Goal: Task Accomplishment & Management: Use online tool/utility

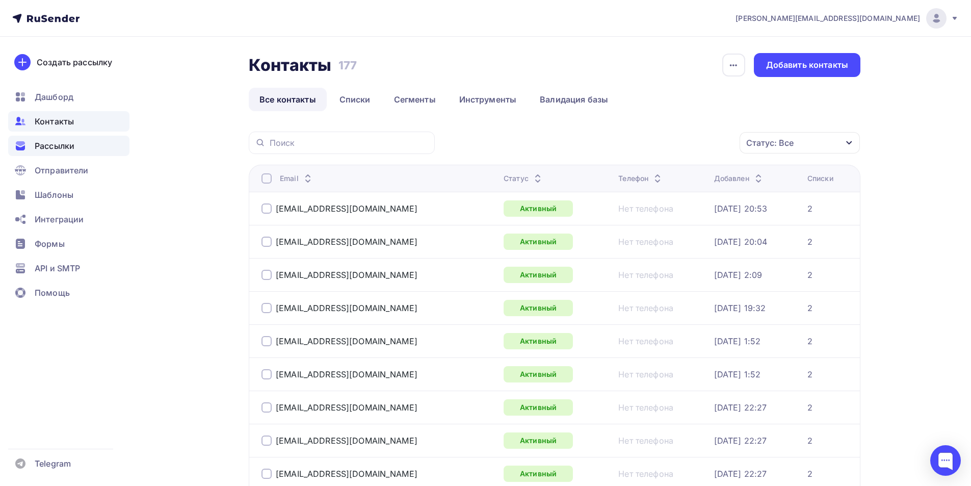
click at [57, 144] on span "Рассылки" at bounding box center [55, 146] width 40 height 12
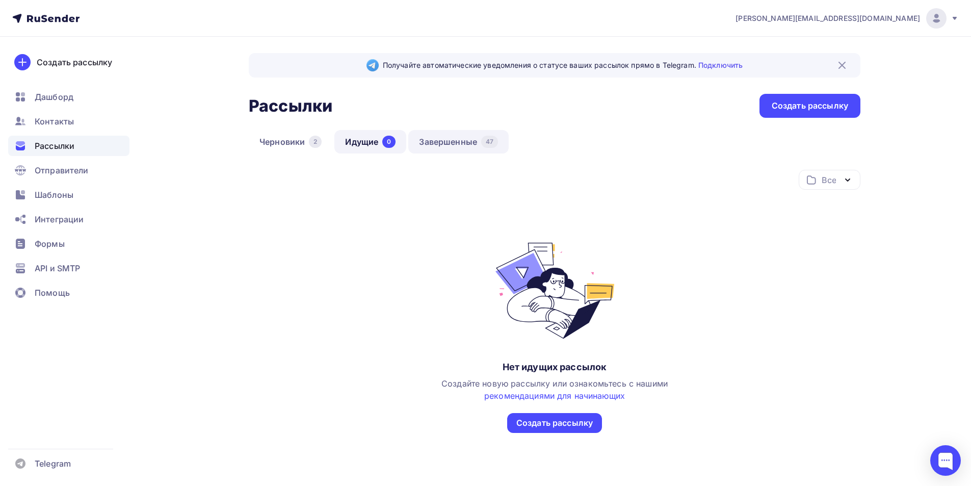
click at [445, 139] on link "Завершенные 47" at bounding box center [458, 141] width 100 height 23
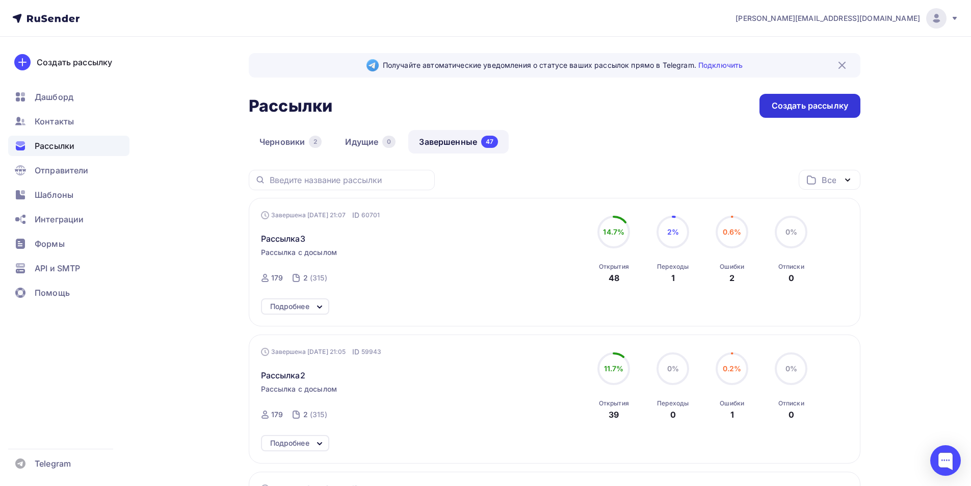
click at [808, 109] on div "Создать рассылку" at bounding box center [809, 106] width 76 height 12
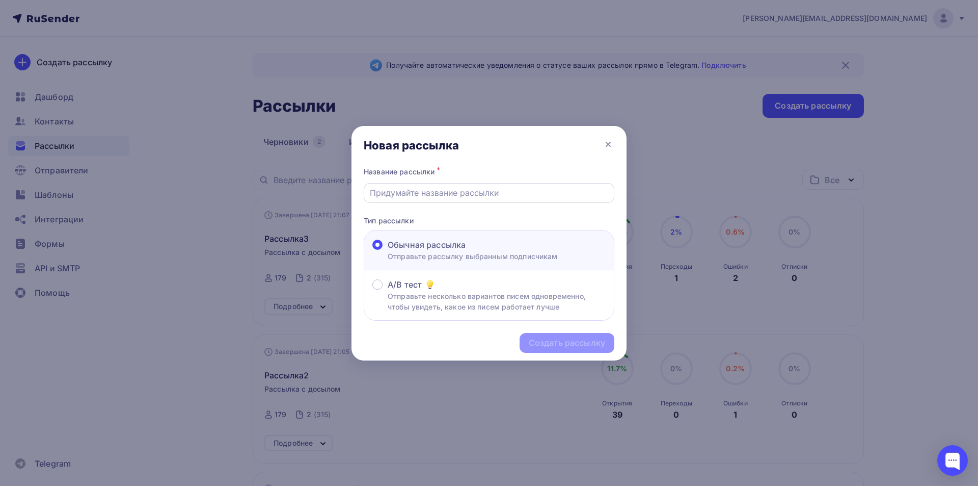
click at [437, 192] on input "text" at bounding box center [489, 192] width 239 height 12
type input "Рассылка4"
click at [539, 344] on div "Создать рассылку" at bounding box center [567, 343] width 76 height 12
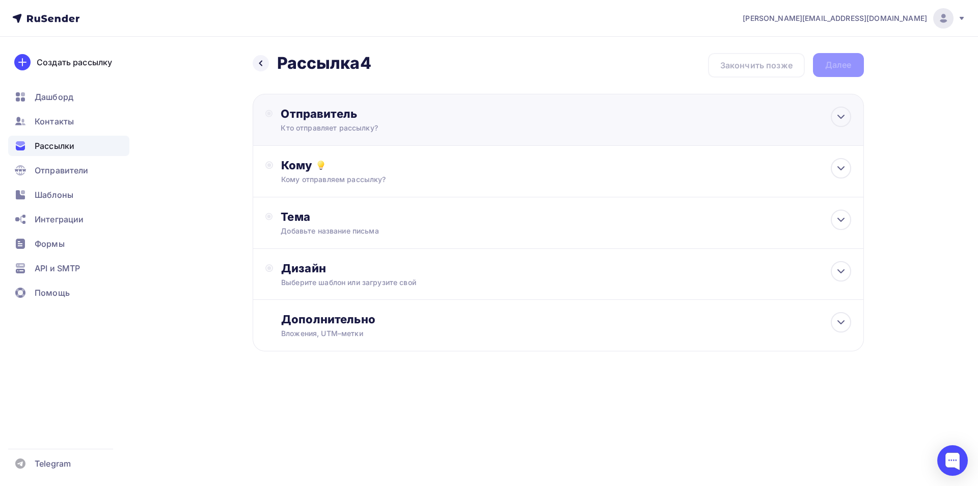
click at [340, 125] on div "Кто отправляет рассылку?" at bounding box center [380, 128] width 199 height 10
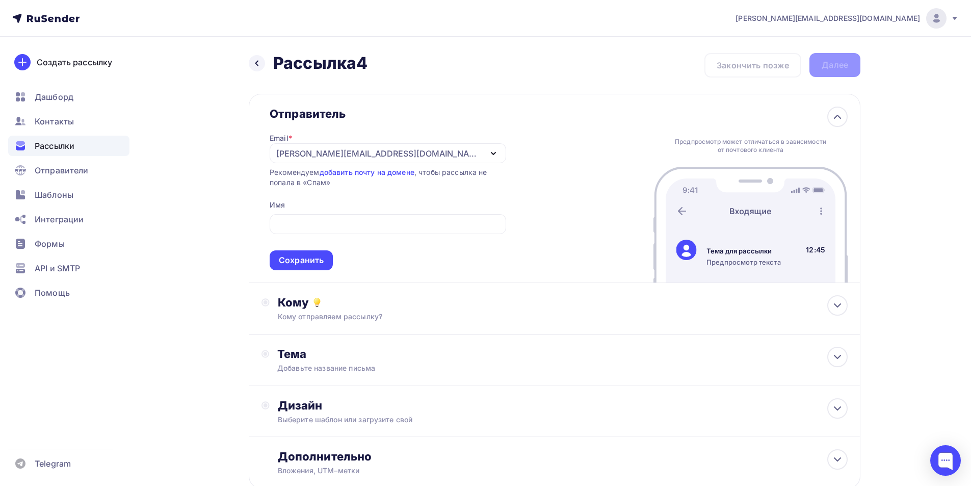
click at [576, 201] on div "Отправитель Email * [EMAIL_ADDRESS][DOMAIN_NAME] [EMAIL_ADDRESS][DOMAIN_NAME] Д…" at bounding box center [554, 188] width 611 height 189
click at [145, 216] on div "Назад Рассылка4 Рассылка4 Закончить позже Далее Отправитель Email * [EMAIL_ADDR…" at bounding box center [485, 295] width 835 height 517
drag, startPoint x: 245, startPoint y: 256, endPoint x: 267, endPoint y: 255, distance: 22.0
click at [246, 256] on div "Назад Рассылка4 Рассылка4 Закончить позже Далее Отправитель Email * [EMAIL_ADDR…" at bounding box center [485, 295] width 835 height 517
click at [314, 255] on div "Сохранить" at bounding box center [301, 260] width 45 height 12
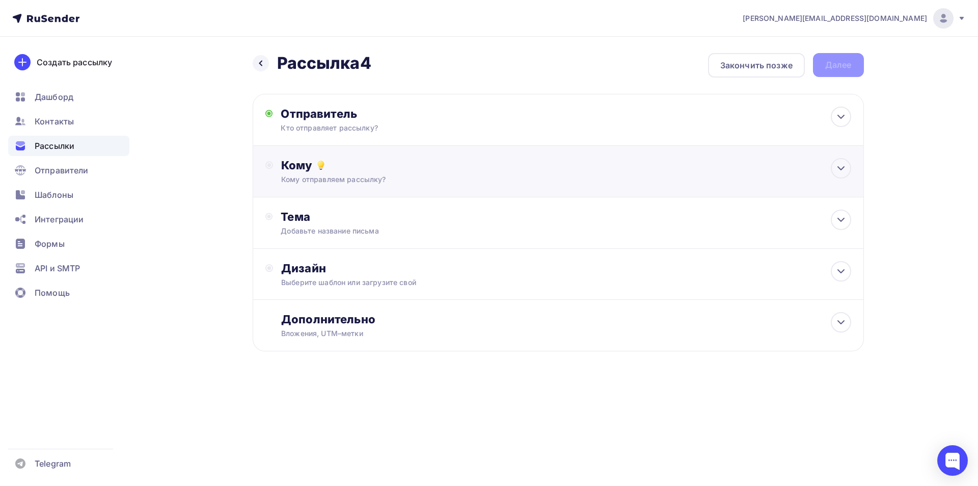
click at [375, 180] on div "Кому отправляем рассылку?" at bounding box center [537, 179] width 513 height 10
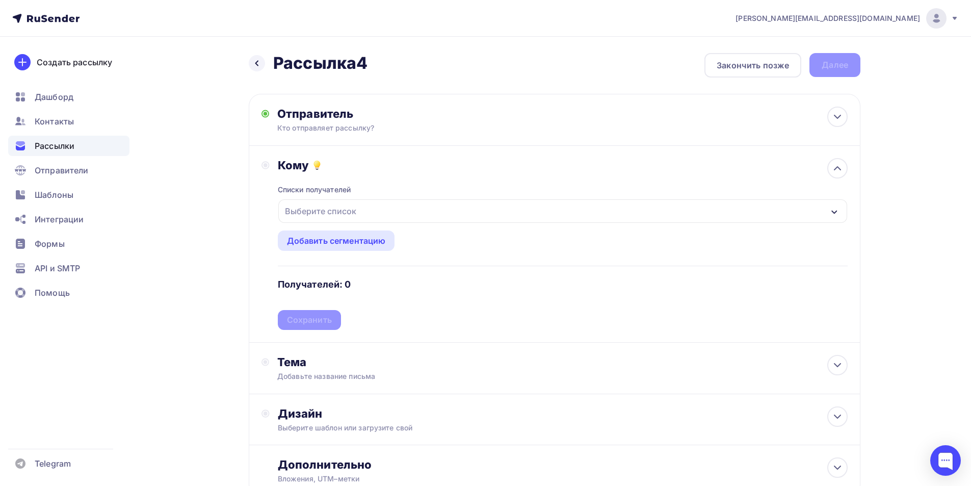
click at [332, 209] on div "Выберите список" at bounding box center [320, 211] width 79 height 18
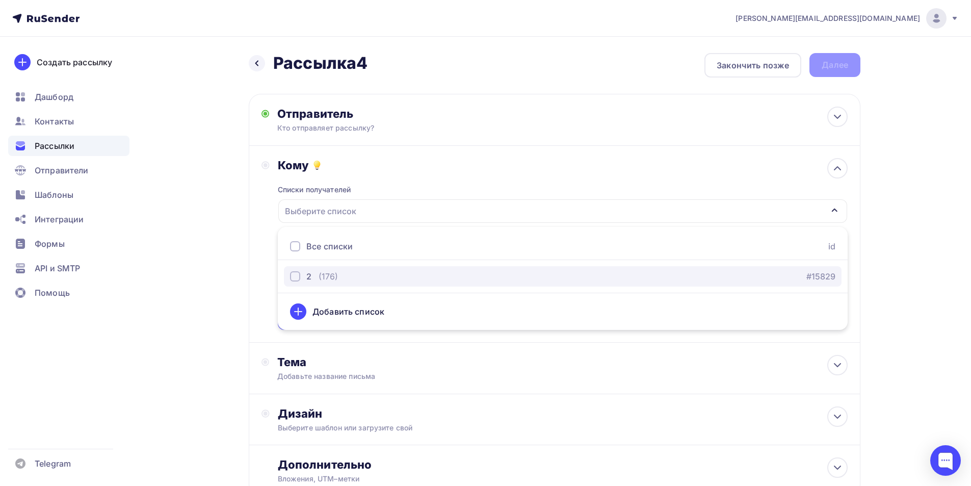
click at [295, 274] on div "button" at bounding box center [295, 276] width 10 height 10
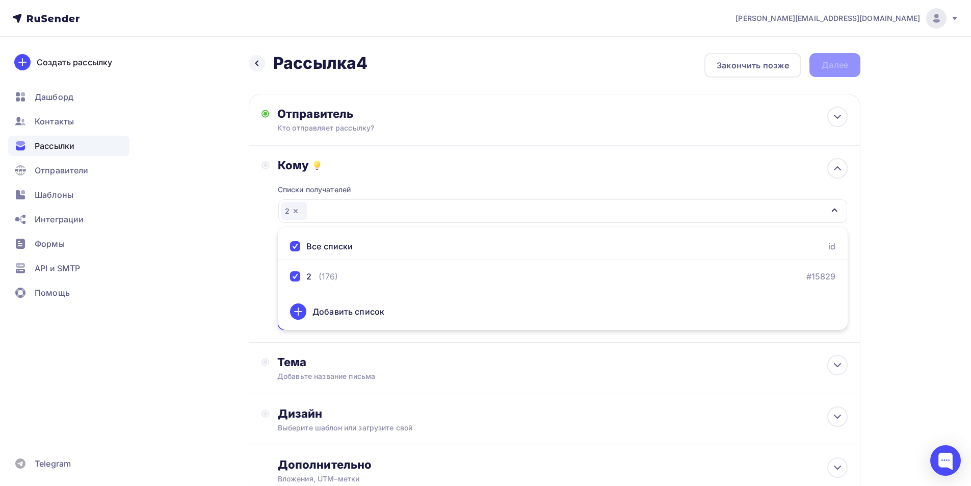
click at [270, 275] on div "Кому Списки получателей 2 Все списки id 2 (176) #15829 Добавить список Добавить…" at bounding box center [554, 244] width 586 height 172
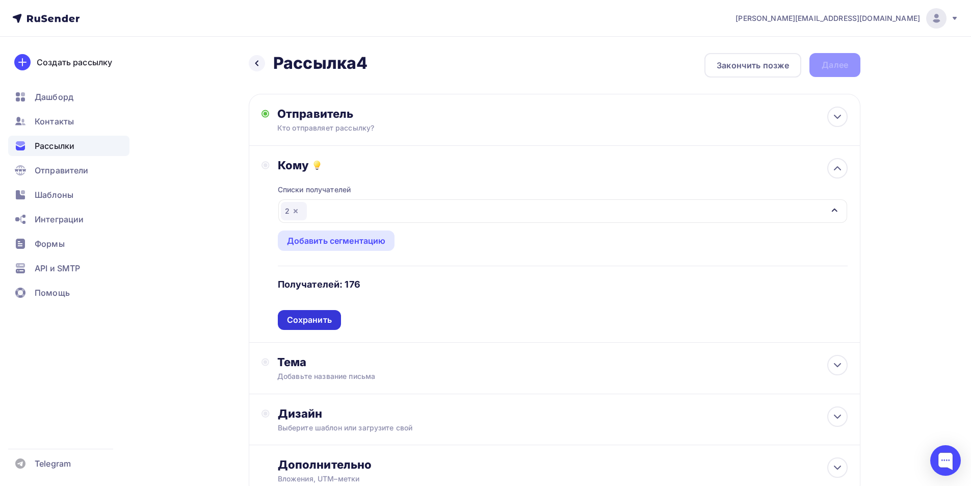
click at [317, 319] on div "Сохранить" at bounding box center [309, 320] width 45 height 12
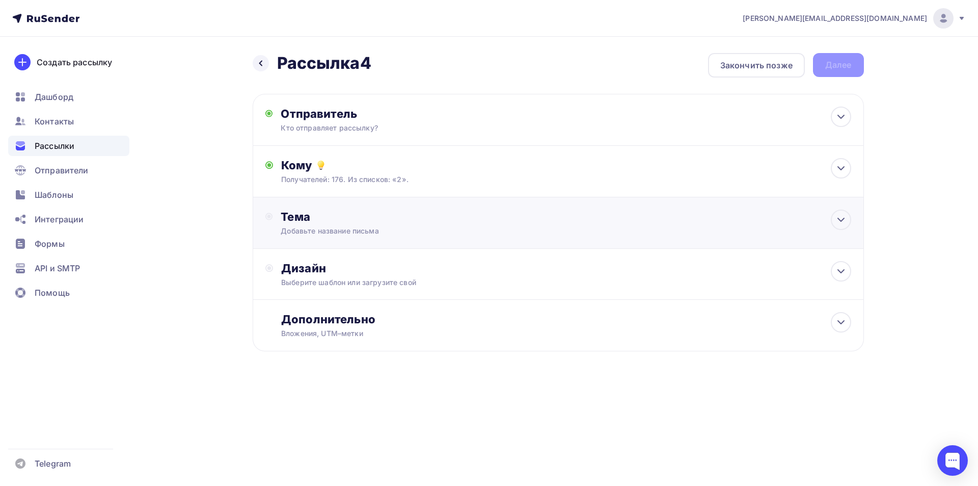
click at [327, 223] on div "Тема" at bounding box center [381, 216] width 201 height 14
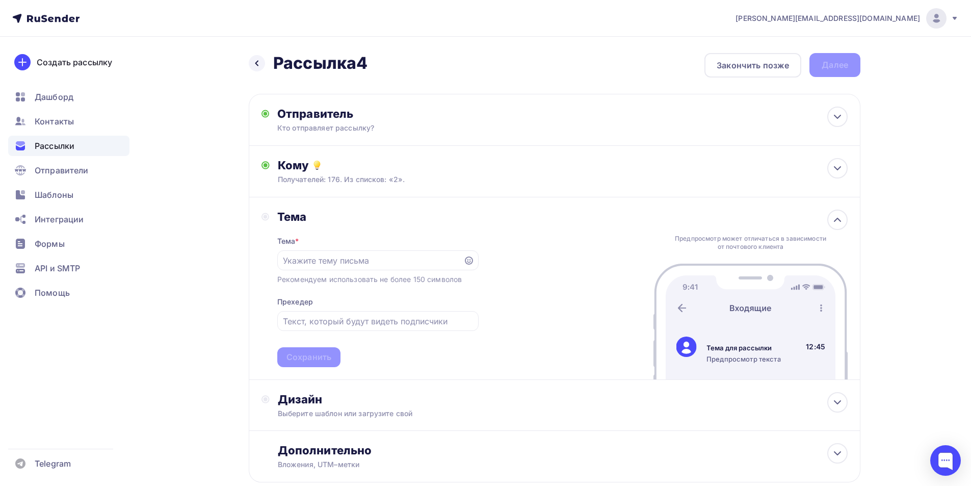
click at [265, 298] on div "Тема Тема * Рекомендуем использовать не более 150 символов Прехедер Сохранить" at bounding box center [369, 287] width 217 height 157
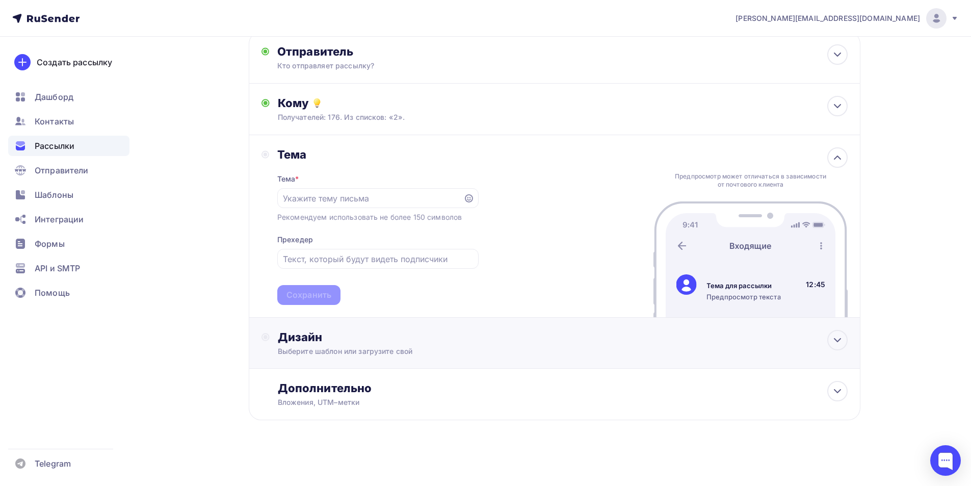
click at [303, 344] on div "Дизайн Выберите шаблон или загрузите свой" at bounding box center [563, 343] width 570 height 26
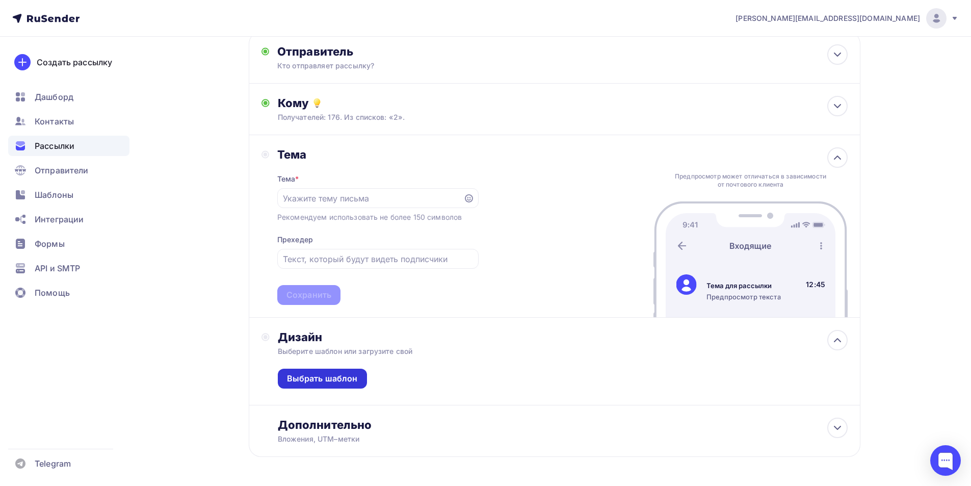
click at [335, 377] on div "Выбрать шаблон" at bounding box center [322, 378] width 71 height 12
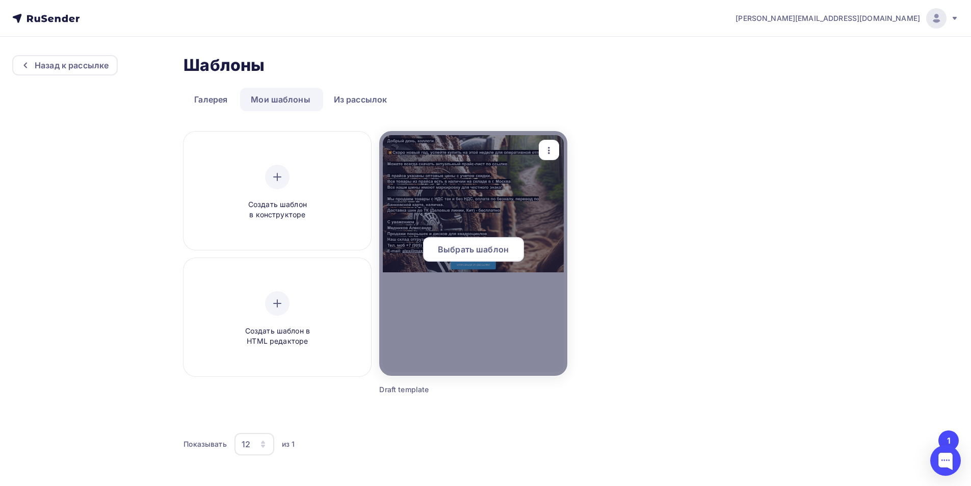
click at [484, 218] on div at bounding box center [472, 253] width 187 height 245
click at [487, 252] on span "Выбрать шаблон" at bounding box center [473, 249] width 71 height 12
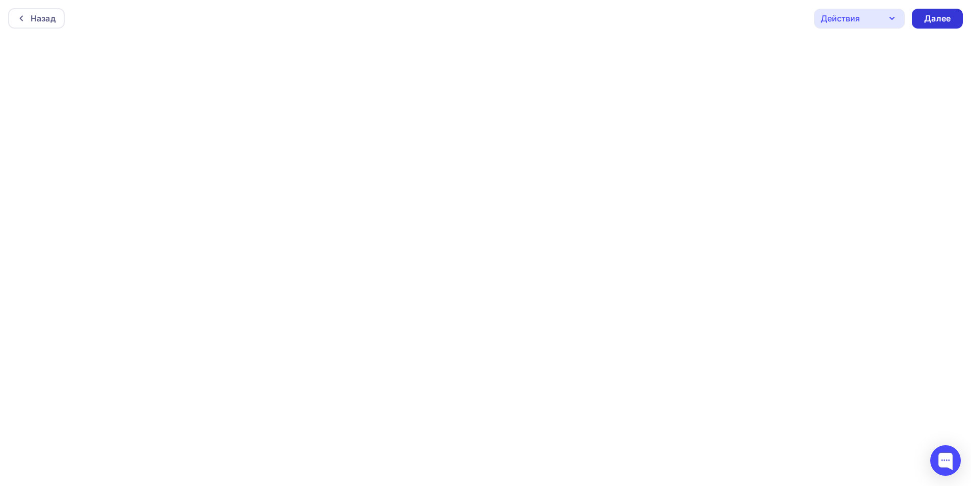
click at [928, 18] on div "Далее" at bounding box center [937, 19] width 26 height 12
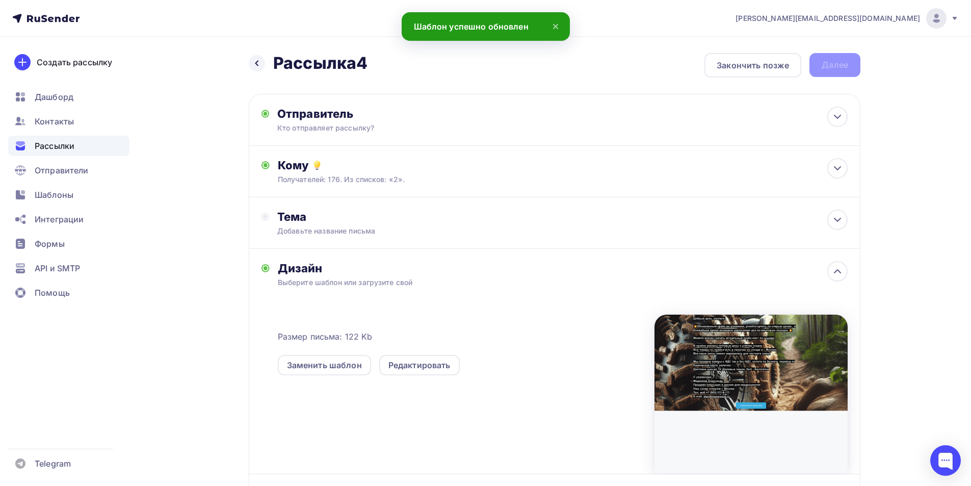
scroll to position [105, 0]
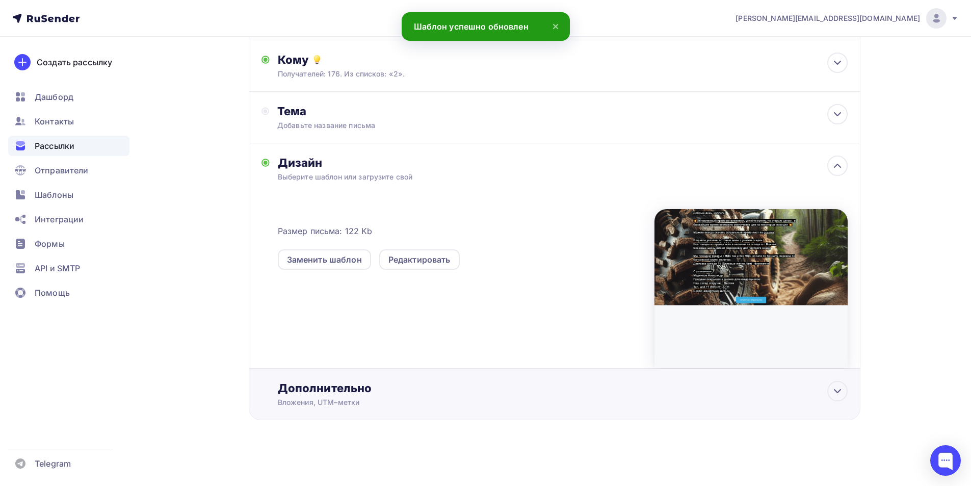
click at [401, 389] on div "Дополнительно" at bounding box center [563, 388] width 570 height 14
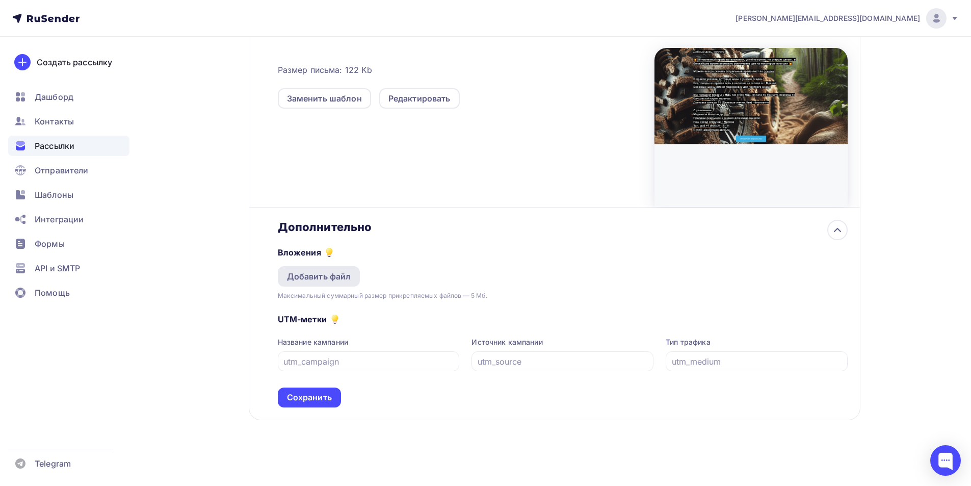
click at [337, 279] on div "Добавить файл" at bounding box center [319, 276] width 64 height 12
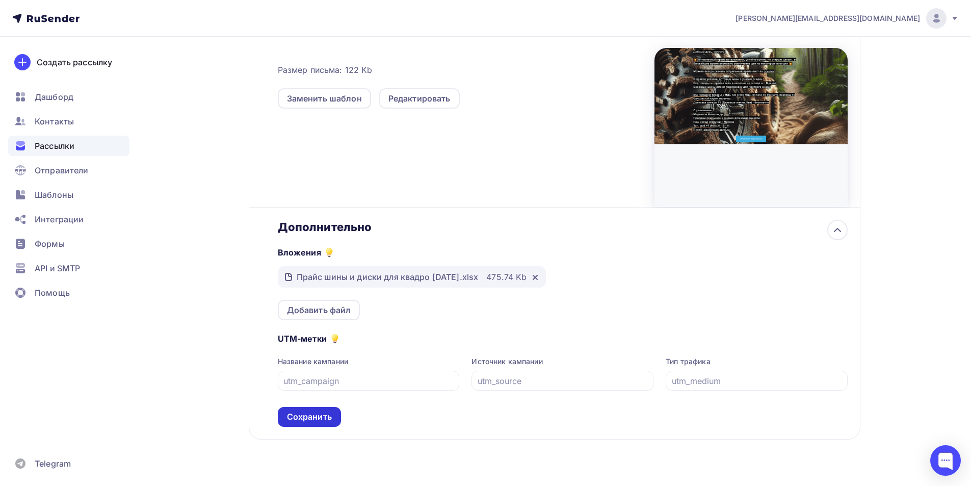
click at [321, 419] on div "Сохранить" at bounding box center [309, 417] width 45 height 12
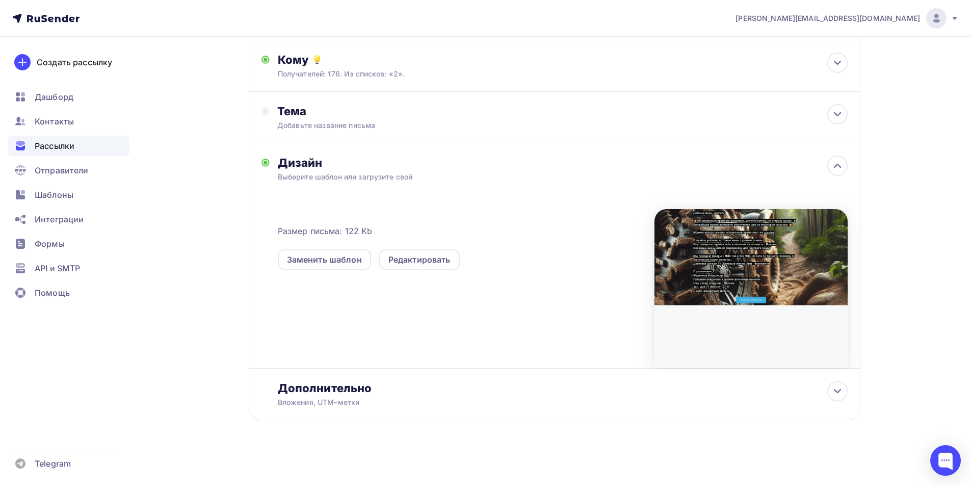
scroll to position [0, 0]
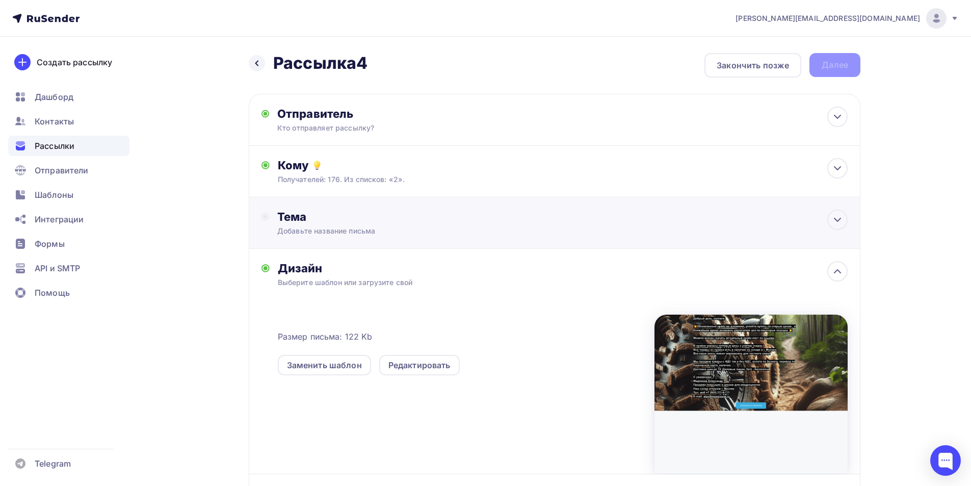
click at [327, 230] on div "Добавьте название письма" at bounding box center [367, 231] width 181 height 10
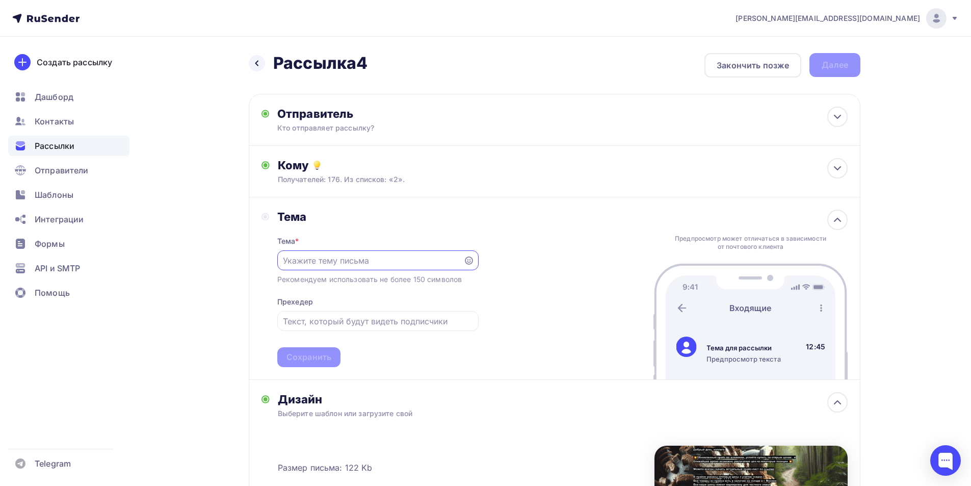
paste input "Прайс квадро ATV шин и дисков от [DATE]"
type input "Прайс квадро ATV шин и дисков от [DATE]"
click at [448, 228] on div "Тема * Прайс квадро ATV шин и дисков от [DATE] Рекомендуем использовать не боле…" at bounding box center [377, 295] width 201 height 143
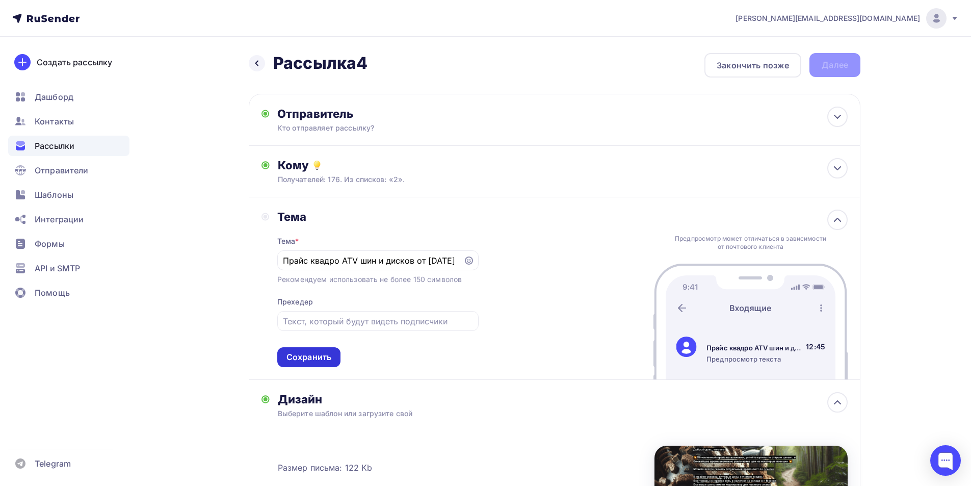
click at [326, 356] on div "Сохранить" at bounding box center [308, 357] width 45 height 12
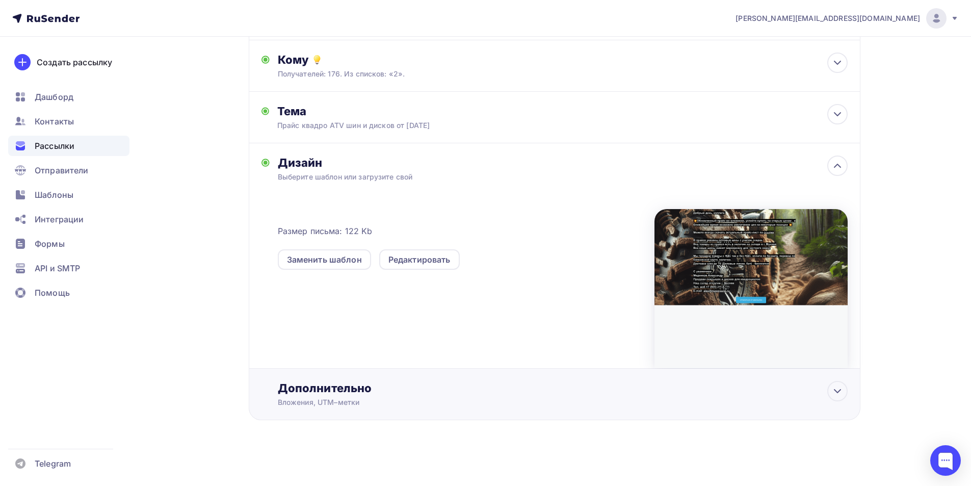
click at [612, 394] on div "Дополнительно" at bounding box center [563, 388] width 570 height 14
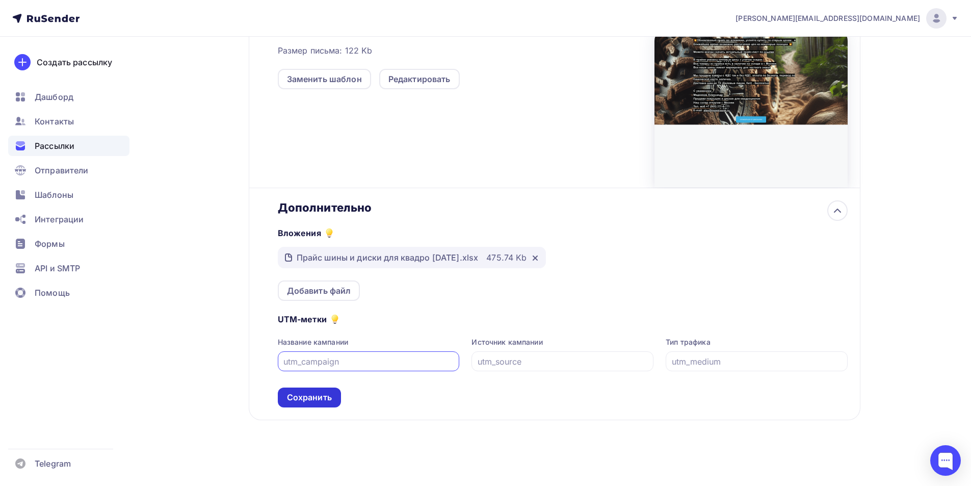
click at [314, 388] on div "Сохранить" at bounding box center [309, 397] width 63 height 20
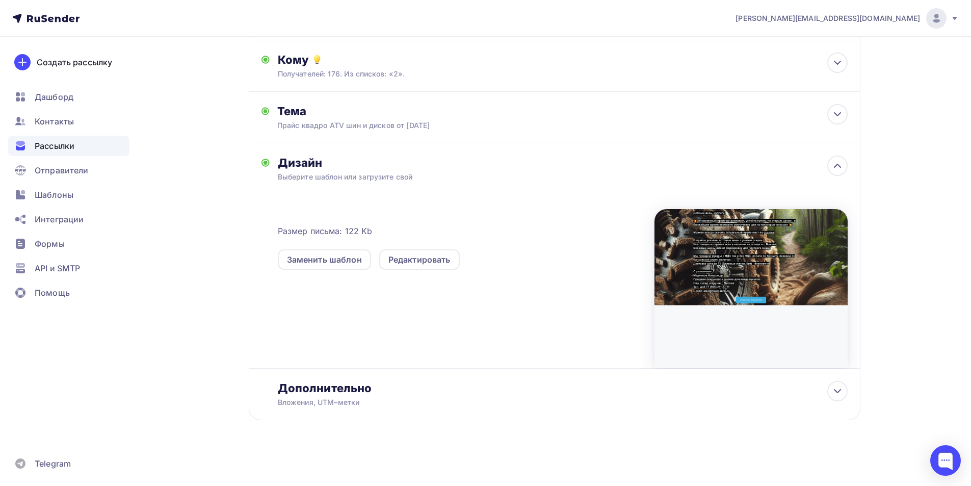
scroll to position [0, 0]
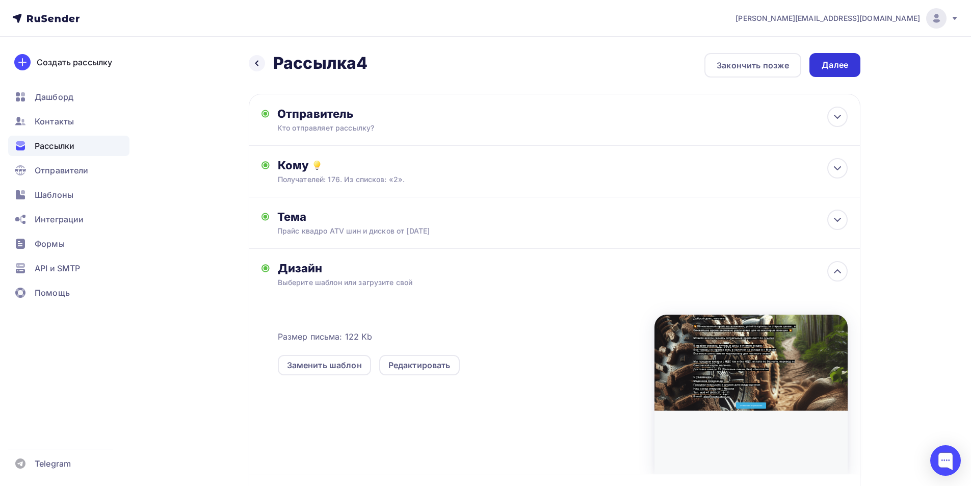
click at [854, 66] on div "Далее" at bounding box center [834, 65] width 51 height 24
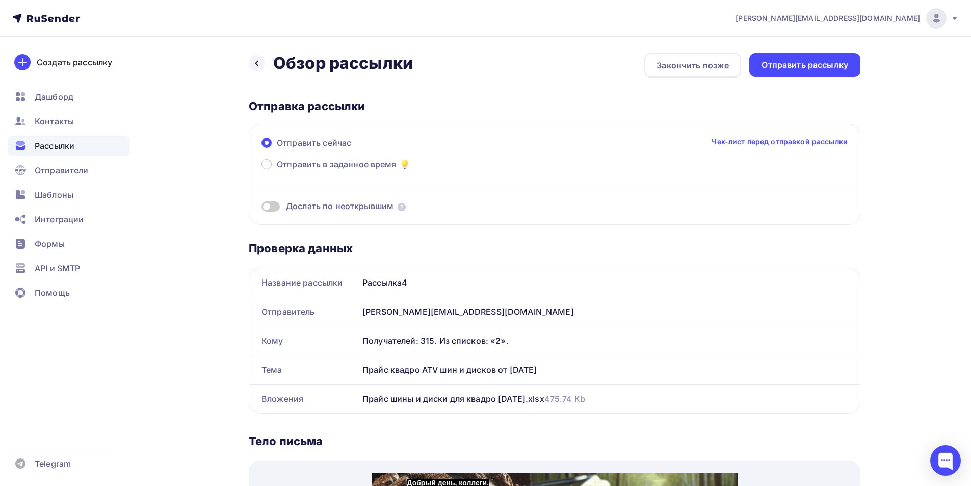
click at [278, 207] on span at bounding box center [270, 206] width 18 height 10
click at [261, 208] on input "checkbox" at bounding box center [261, 208] width 0 height 0
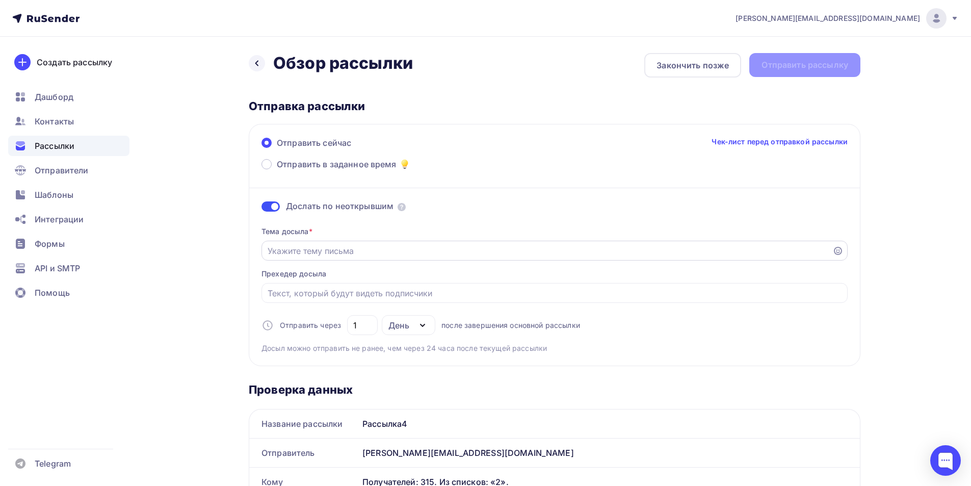
click at [298, 247] on input "Отправить в заданное время" at bounding box center [546, 251] width 559 height 12
paste input "Прайс квадро ATV шин и дисков от [DATE]"
drag, startPoint x: 417, startPoint y: 252, endPoint x: 411, endPoint y: 255, distance: 6.8
click at [411, 255] on input "Прайс квадро ATV шин и дисков от [DATE]" at bounding box center [546, 251] width 559 height 12
type input "Прайс квадро ATV шин и дисков от [DATE]"
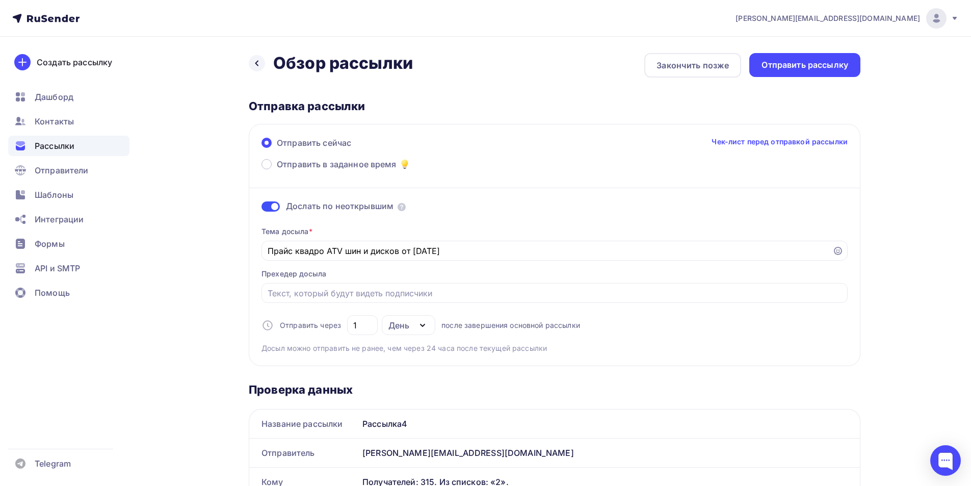
click at [679, 351] on div "Тема досыла * Прайс квадро ATV шин и дисков от [DATE] Прехедер досыла Отправить…" at bounding box center [554, 285] width 586 height 135
click at [788, 63] on div "Отправить рассылку" at bounding box center [804, 65] width 87 height 12
